Goal: Navigation & Orientation: Go to known website

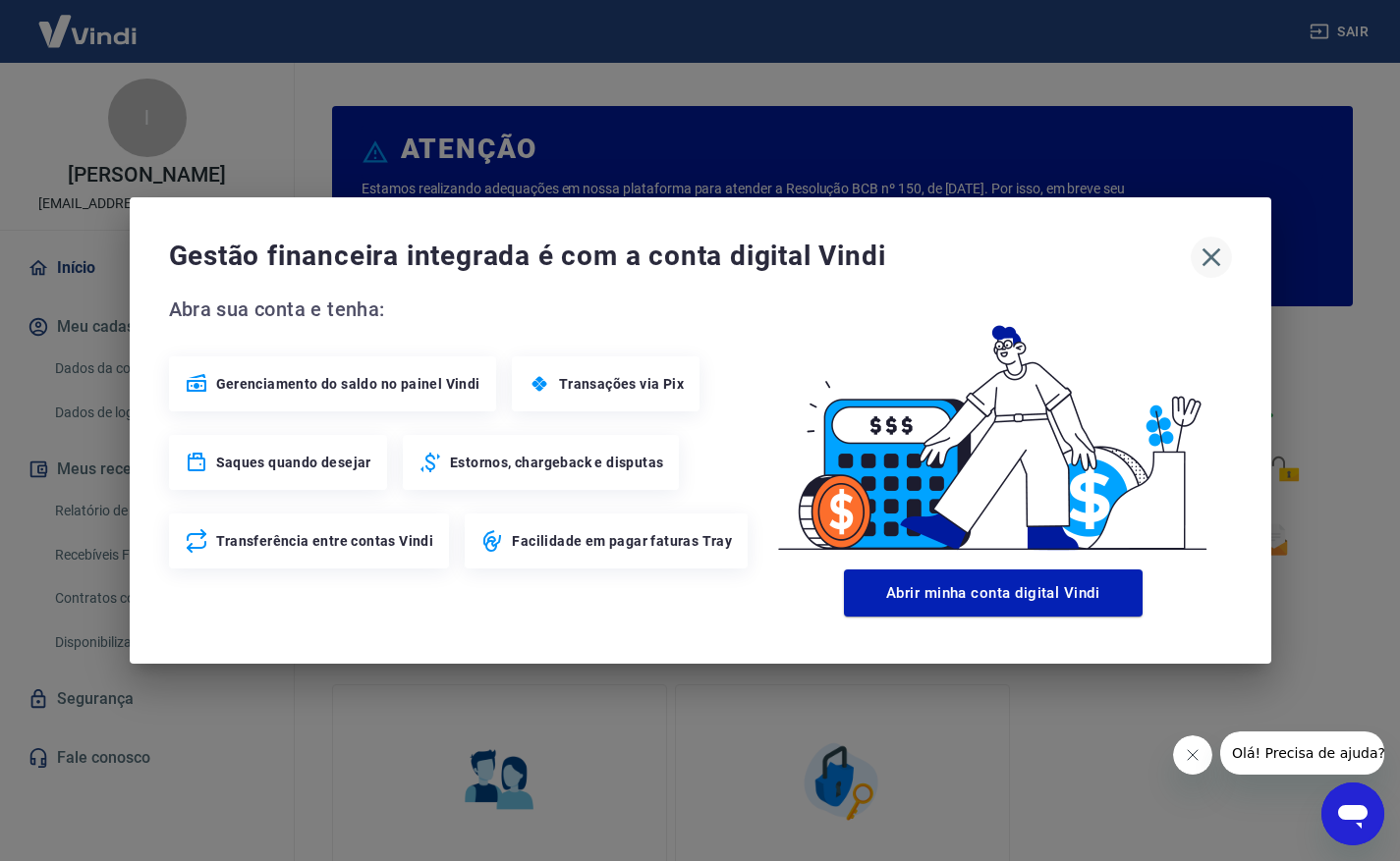
drag, startPoint x: 1207, startPoint y: 253, endPoint x: 1217, endPoint y: 239, distance: 17.2
click at [1207, 253] on icon "button" at bounding box center [1210, 258] width 19 height 19
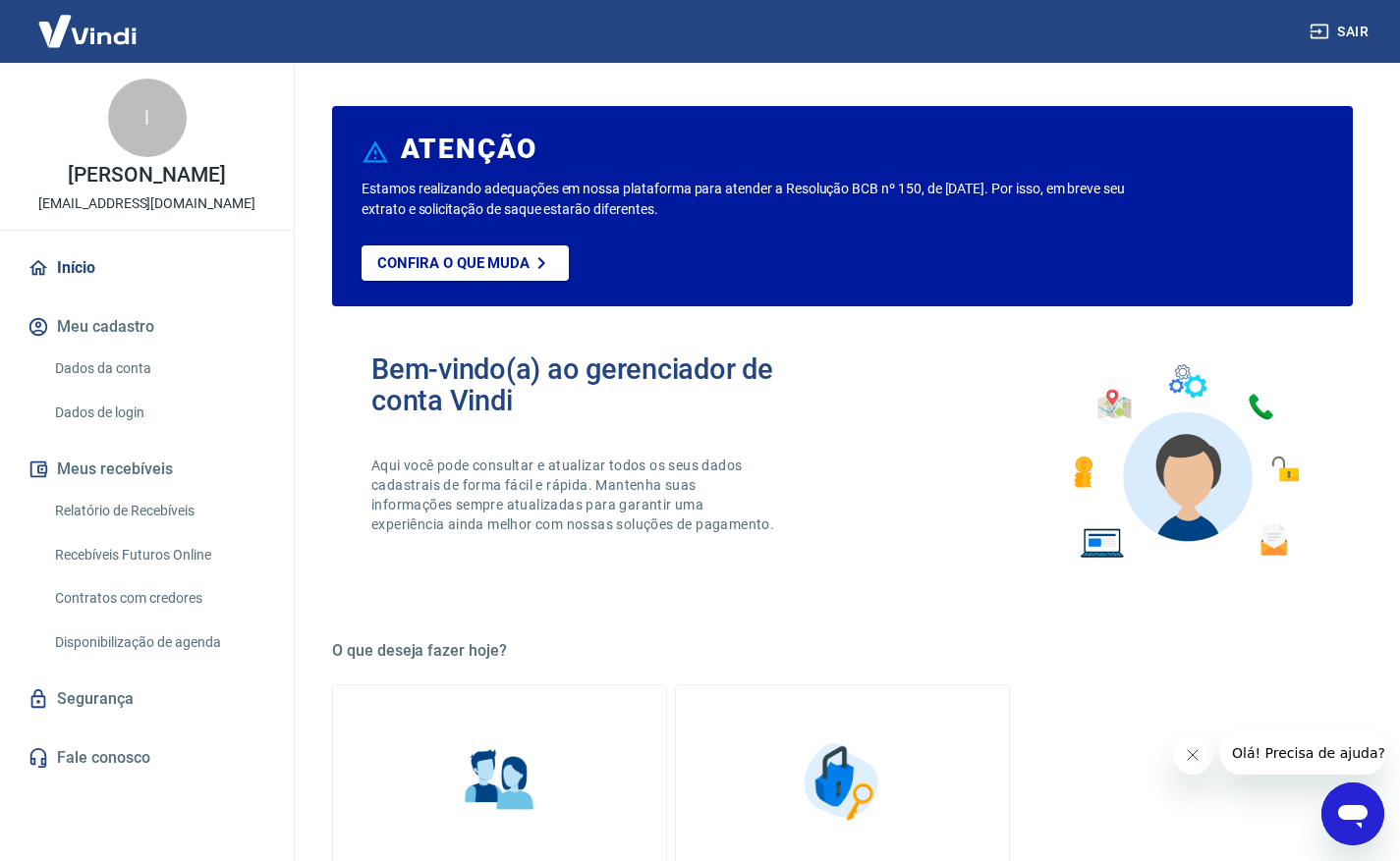
scroll to position [913, 0]
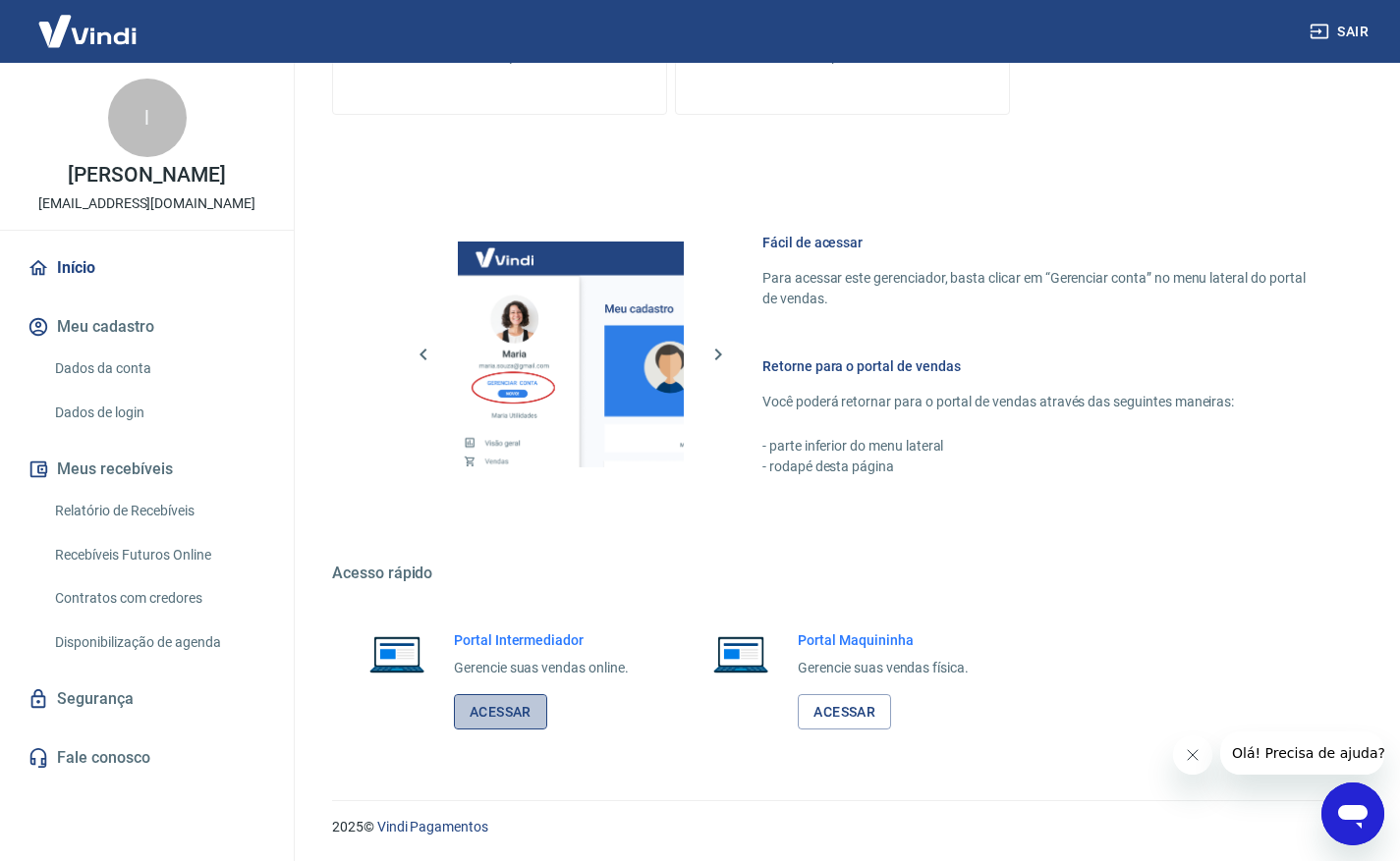
click at [489, 709] on link "Acessar" at bounding box center [500, 712] width 93 height 37
